Goal: Navigation & Orientation: Understand site structure

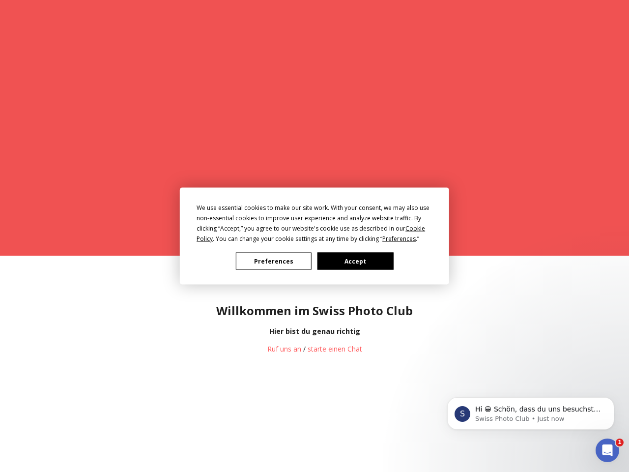
click at [311, 233] on div "We use essential cookies to make our site work. With your consent, we may also …" at bounding box center [315, 222] width 236 height 41
click at [399, 238] on span "Preferences" at bounding box center [398, 238] width 33 height 8
click at [274, 261] on div "Willkommen im Swiss Photo Club Hier bist du genau richtig Ruf uns an / starte e…" at bounding box center [314, 320] width 629 height 130
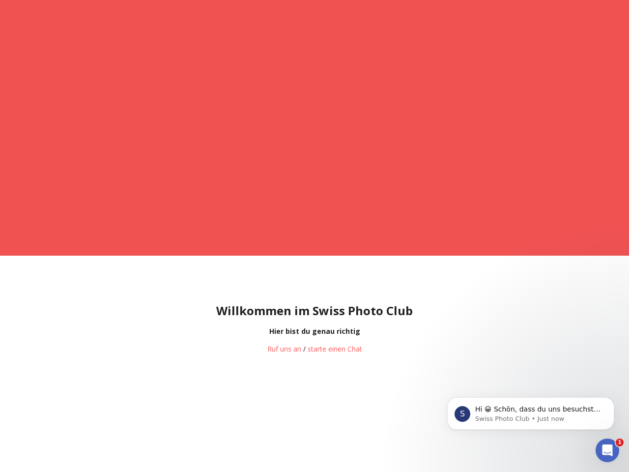
click at [355, 261] on div "Willkommen im Swiss Photo Club Hier bist du genau richtig Ruf uns an / starte e…" at bounding box center [314, 320] width 629 height 130
click at [531, 413] on p "Hi 😀 Schön, dass du uns besuchst. Stell' uns gerne jederzeit Fragen oder hinter…" at bounding box center [538, 409] width 127 height 10
click at [616, 400] on div at bounding box center [314, 428] width 629 height 86
click at [607, 450] on icon "Close Intercom Messenger" at bounding box center [607, 450] width 12 height 12
